Goal: Information Seeking & Learning: Find specific fact

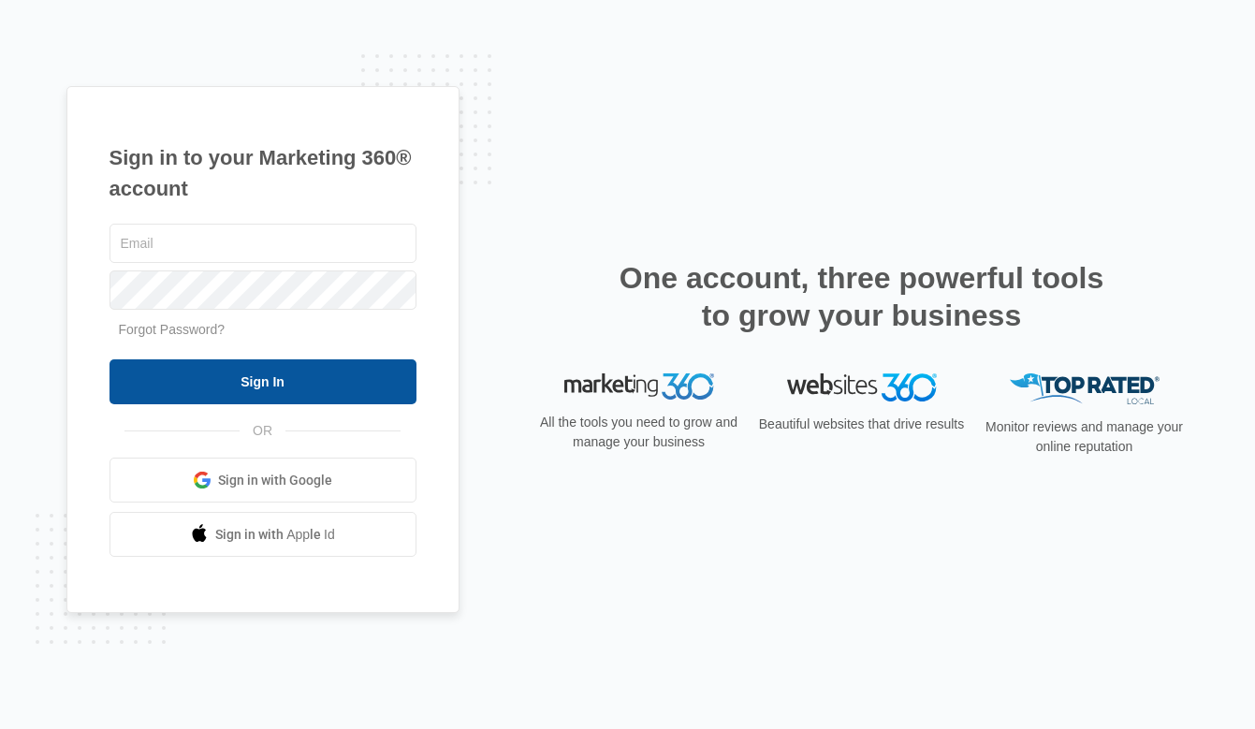
type input "[PERSON_NAME][EMAIL_ADDRESS][DOMAIN_NAME]"
click at [301, 382] on input "Sign In" at bounding box center [262, 381] width 307 height 45
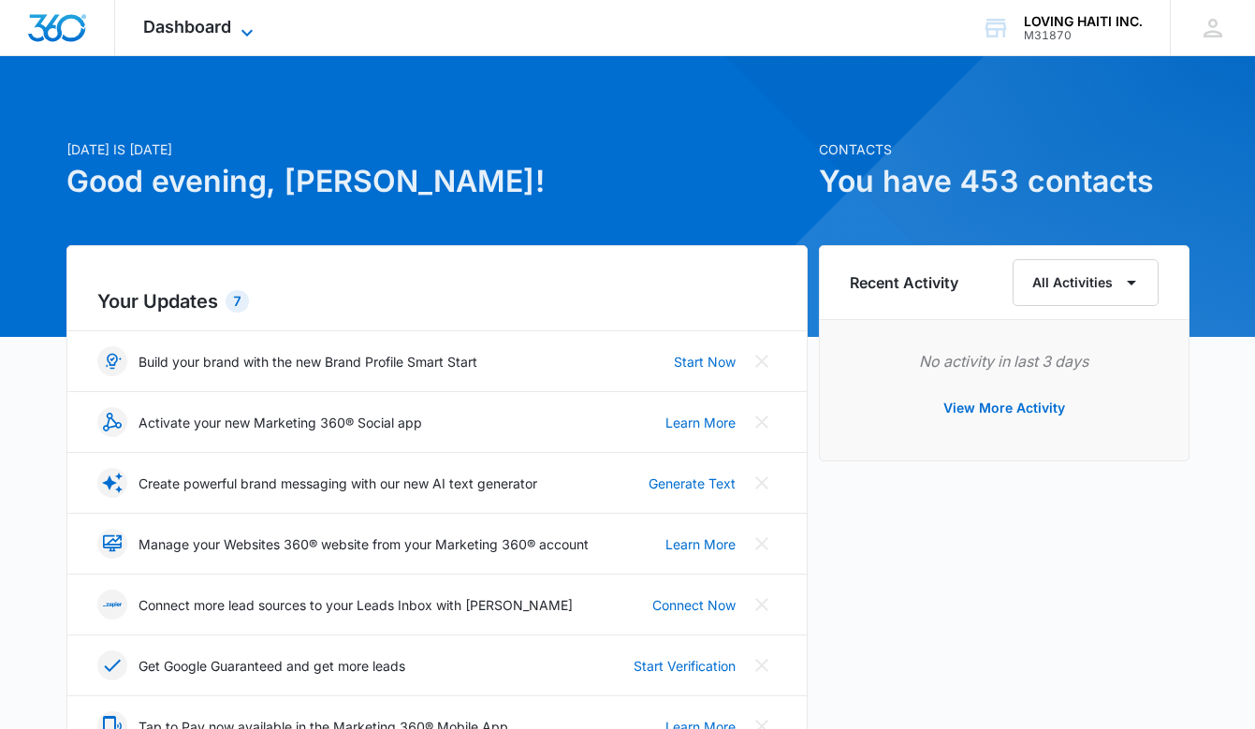
click at [248, 31] on icon at bounding box center [247, 33] width 22 height 22
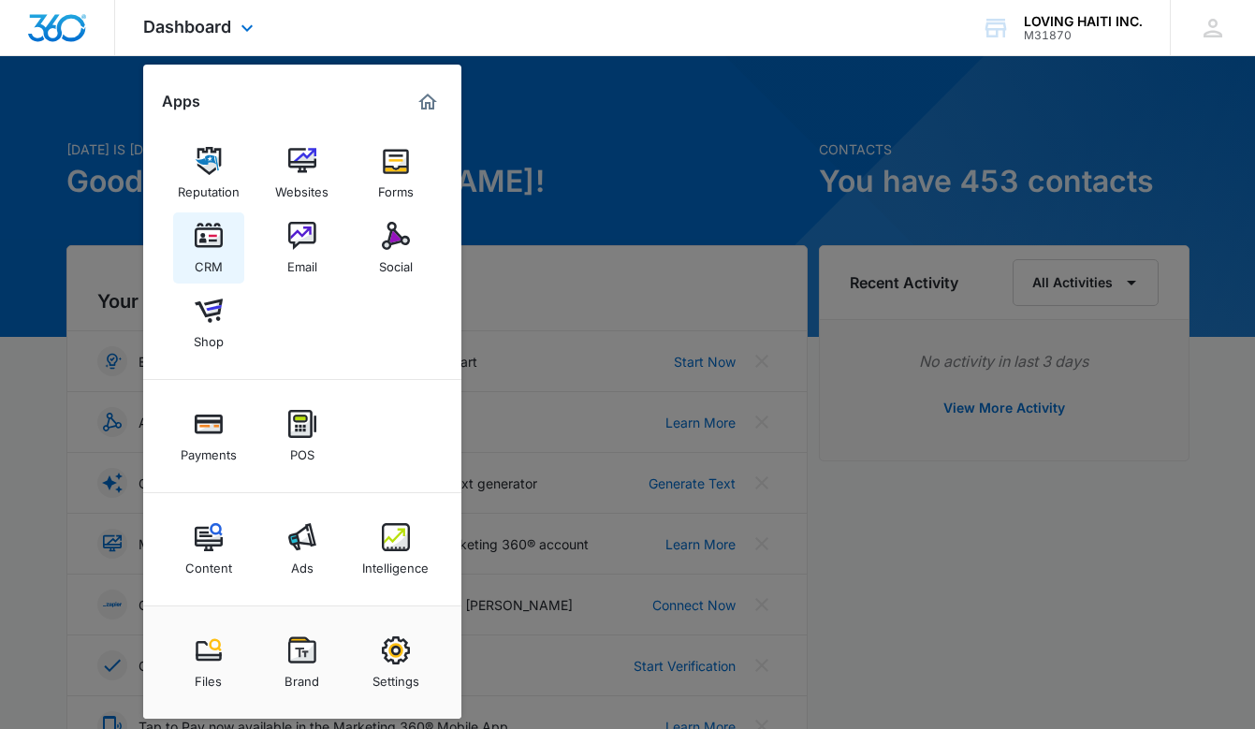
click at [198, 245] on img at bounding box center [209, 236] width 28 height 28
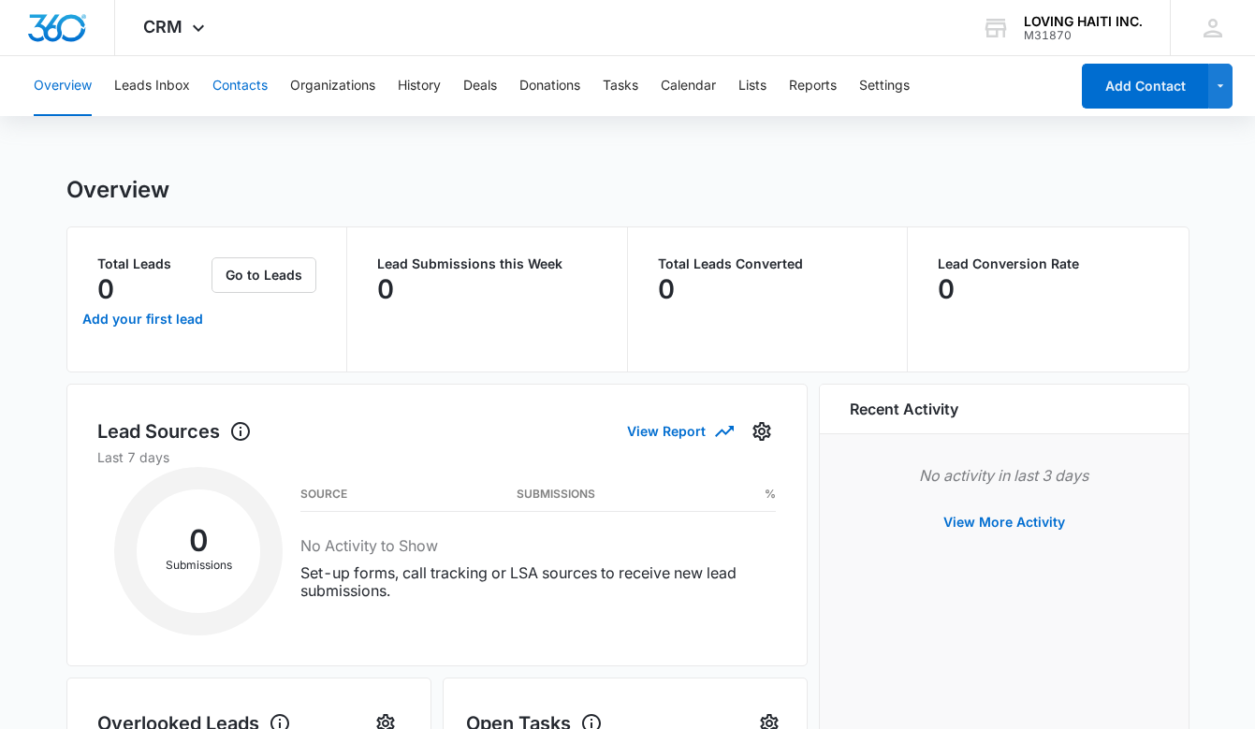
click at [262, 84] on button "Contacts" at bounding box center [239, 86] width 55 height 60
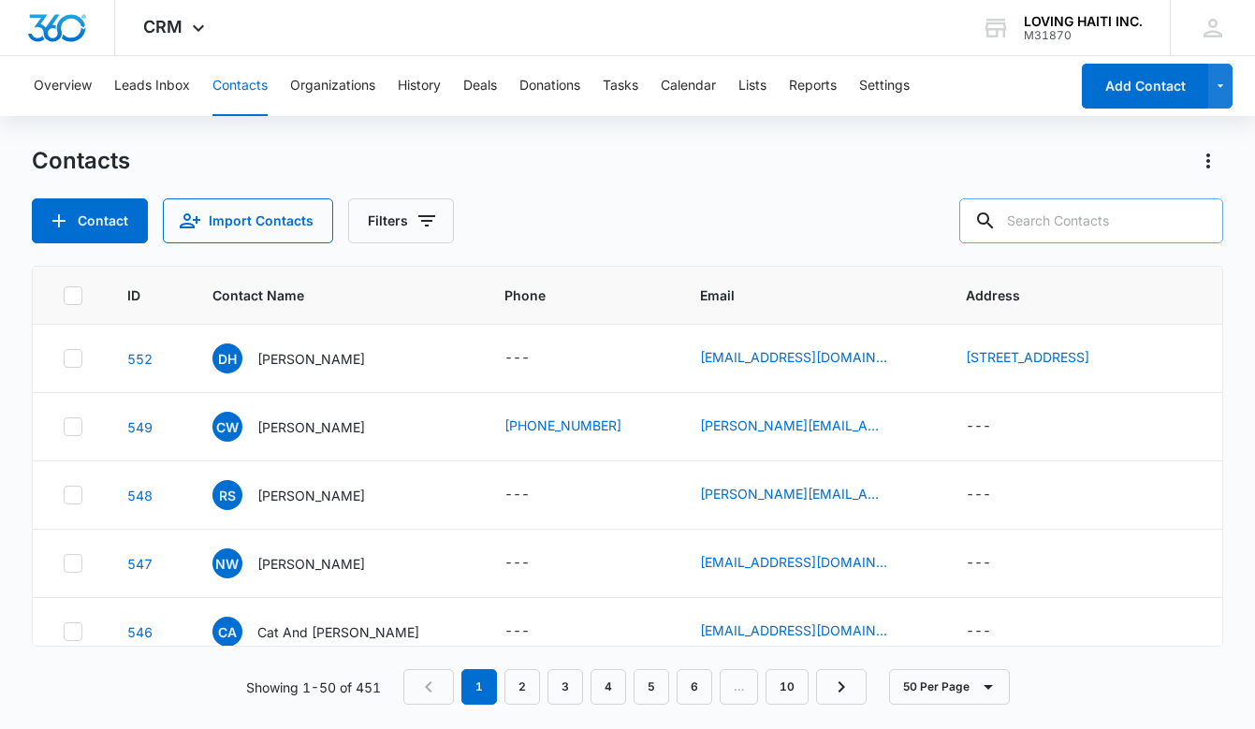
click at [1054, 225] on input "text" at bounding box center [1091, 220] width 264 height 45
click at [1064, 217] on input "text" at bounding box center [1091, 220] width 264 height 45
type input "[PERSON_NAME]"
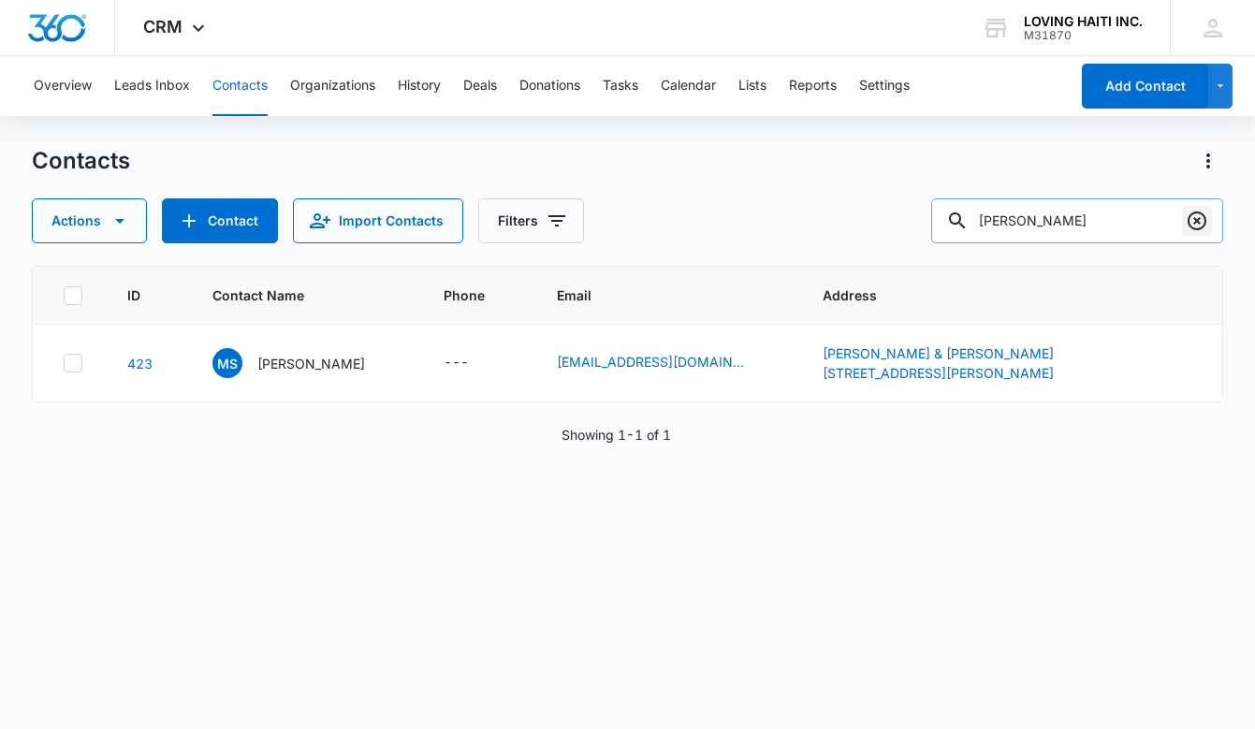
click at [1191, 222] on icon "Clear" at bounding box center [1197, 221] width 22 height 22
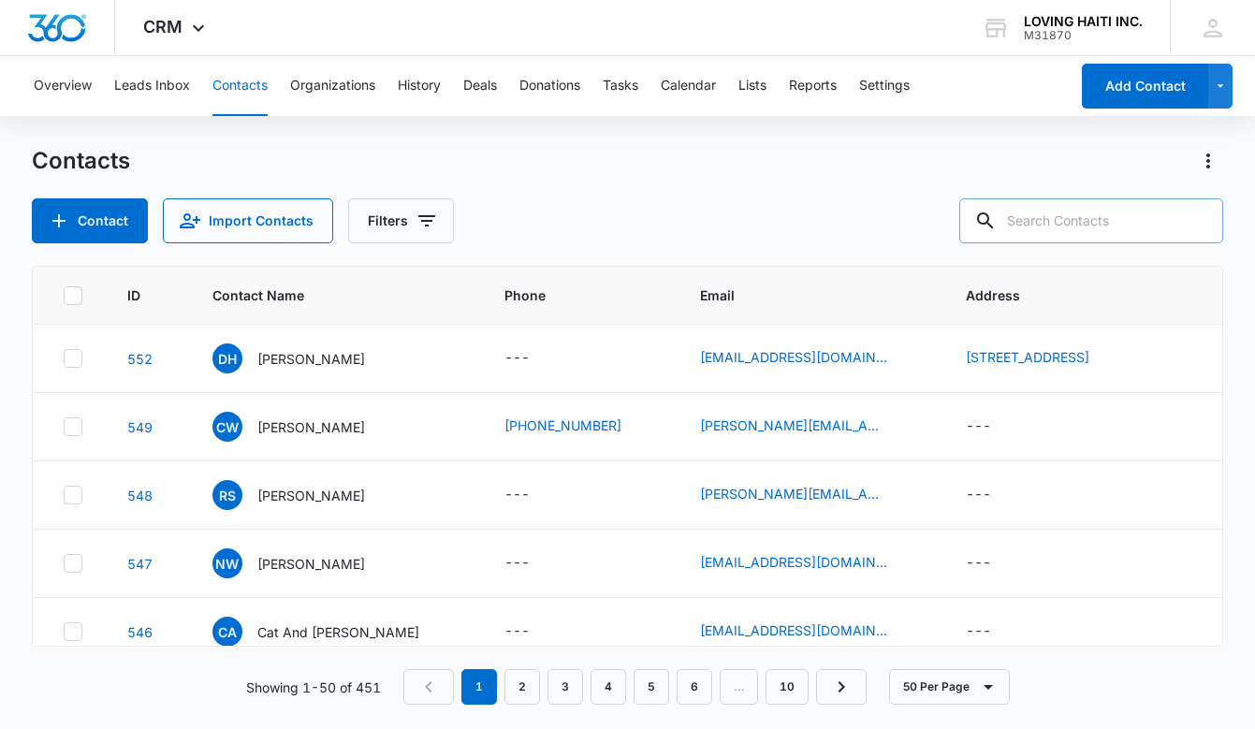
click at [1052, 220] on input "text" at bounding box center [1091, 220] width 264 height 45
type input "[PERSON_NAME]"
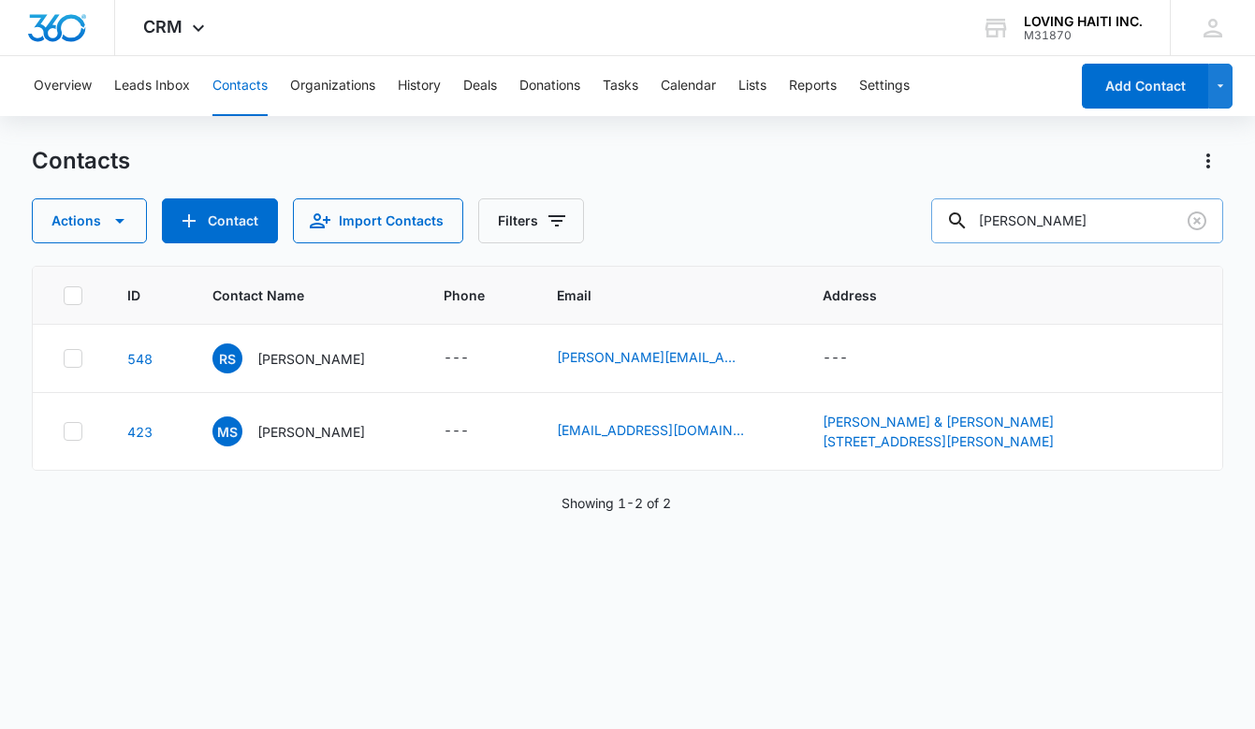
click at [1052, 220] on input "[PERSON_NAME]" at bounding box center [1077, 220] width 292 height 45
